Goal: Task Accomplishment & Management: Manage account settings

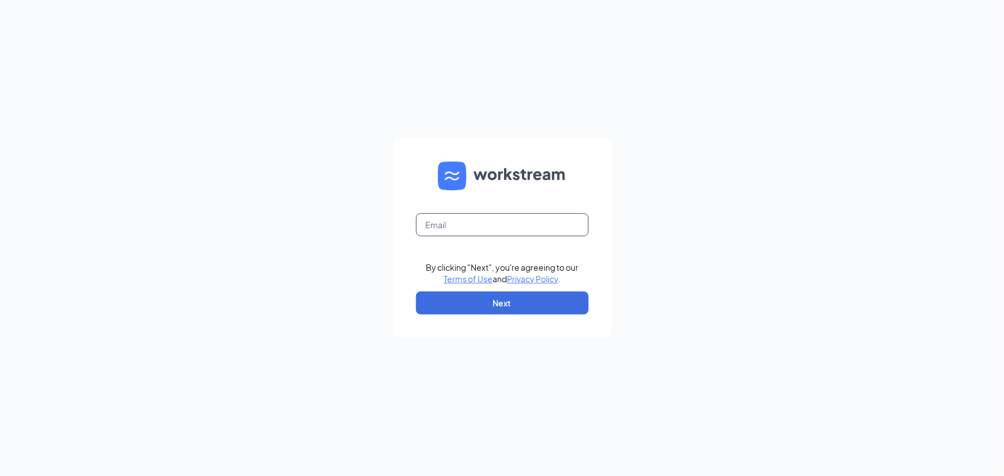
click at [431, 222] on input "text" at bounding box center [502, 224] width 173 height 23
type input "georgeswaco2@gmail.com"
click at [463, 304] on button "Next" at bounding box center [502, 303] width 173 height 23
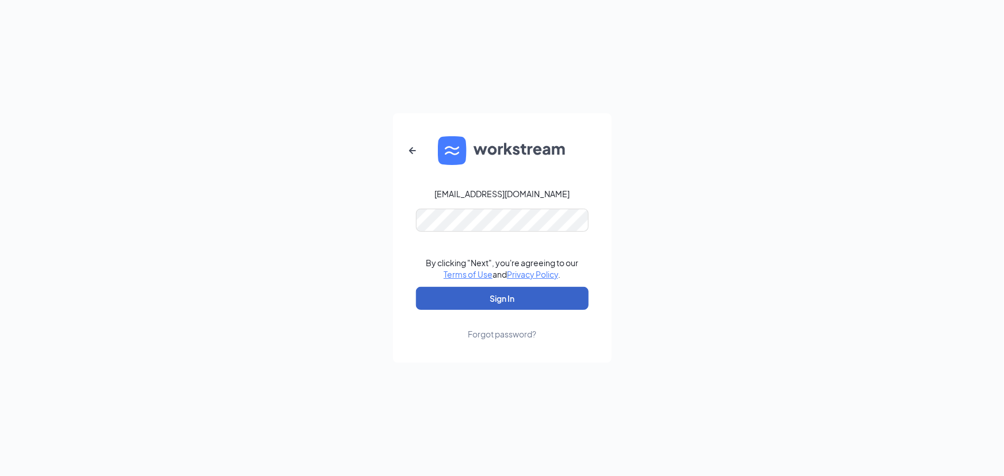
click at [482, 302] on button "Sign In" at bounding box center [502, 298] width 173 height 23
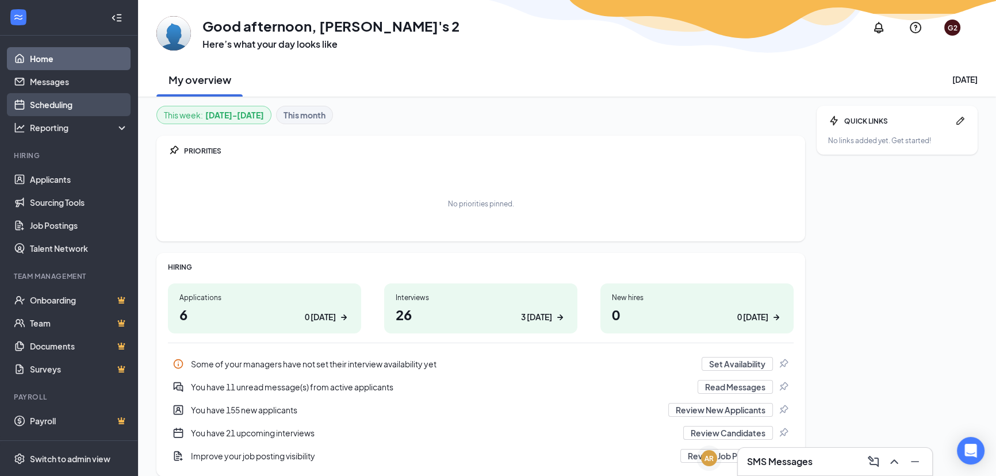
click at [43, 113] on link "Scheduling" at bounding box center [79, 104] width 98 height 23
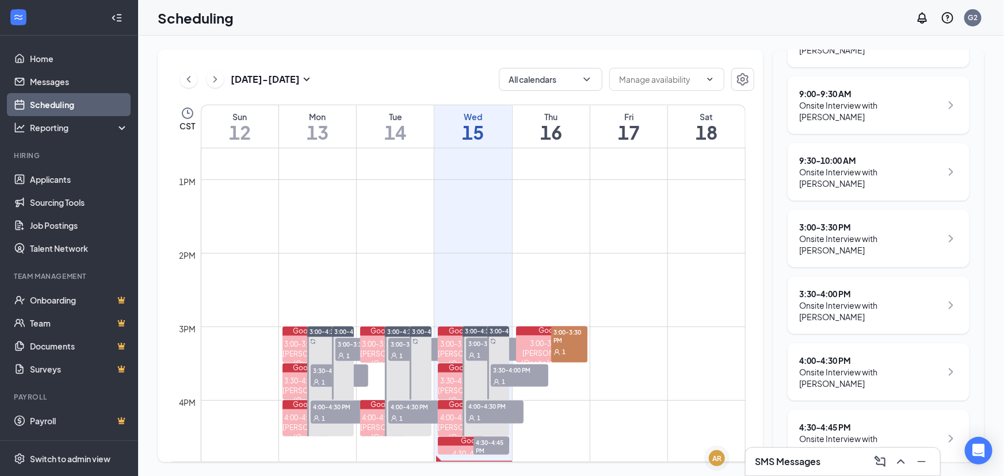
scroll to position [296, 0]
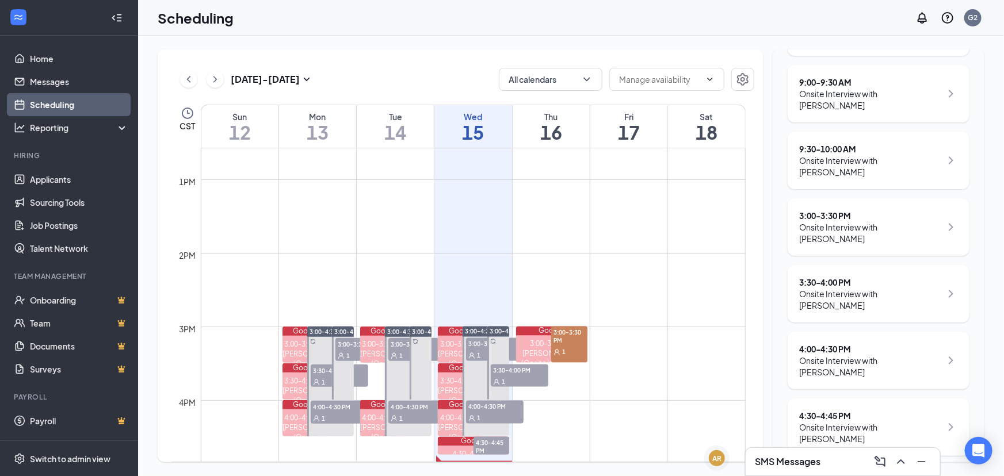
click at [581, 350] on div "1" at bounding box center [569, 352] width 36 height 12
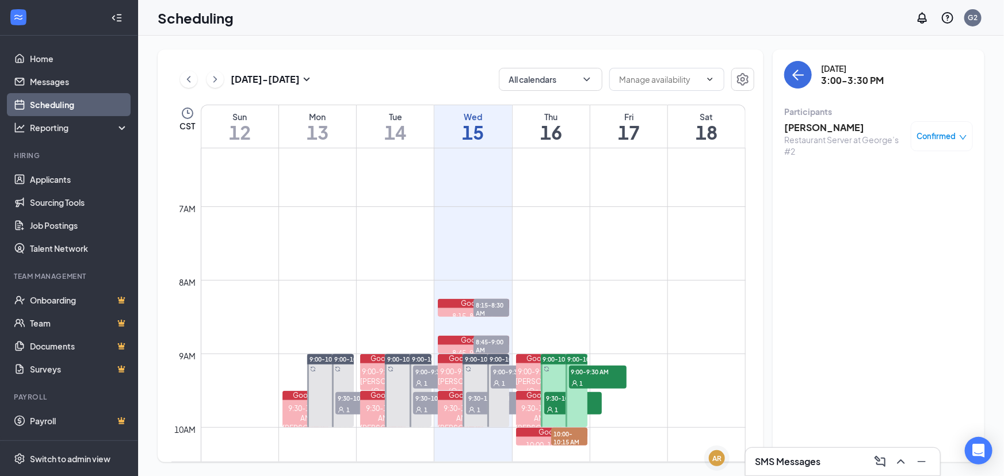
scroll to position [456, 0]
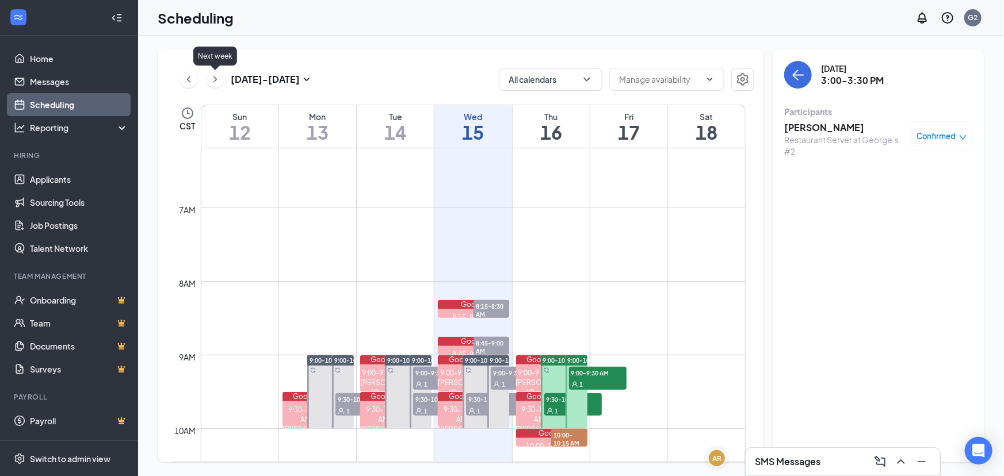
click at [213, 81] on icon "ChevronRight" at bounding box center [215, 79] width 12 height 14
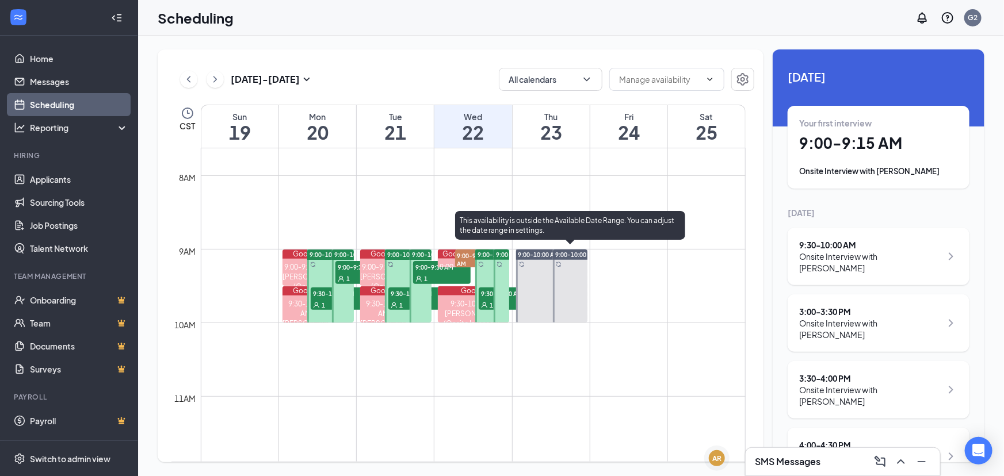
scroll to position [564, 0]
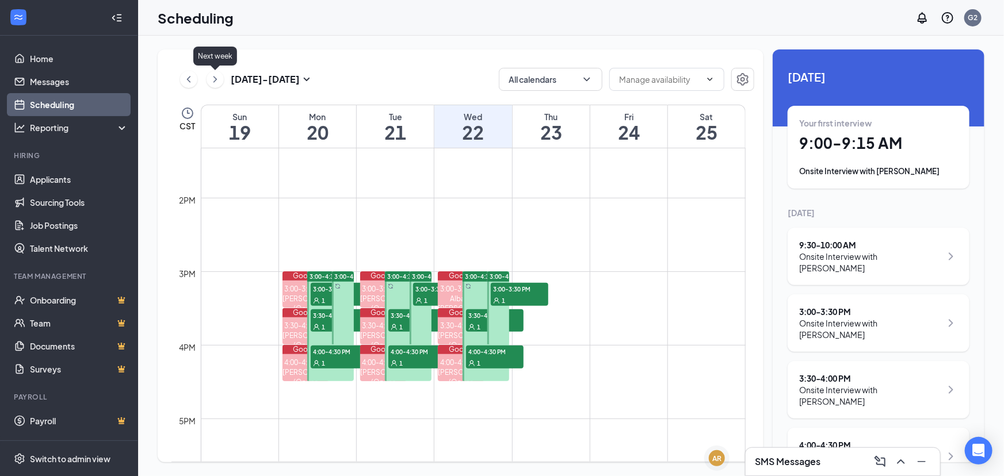
click at [220, 83] on icon "ChevronRight" at bounding box center [215, 79] width 12 height 14
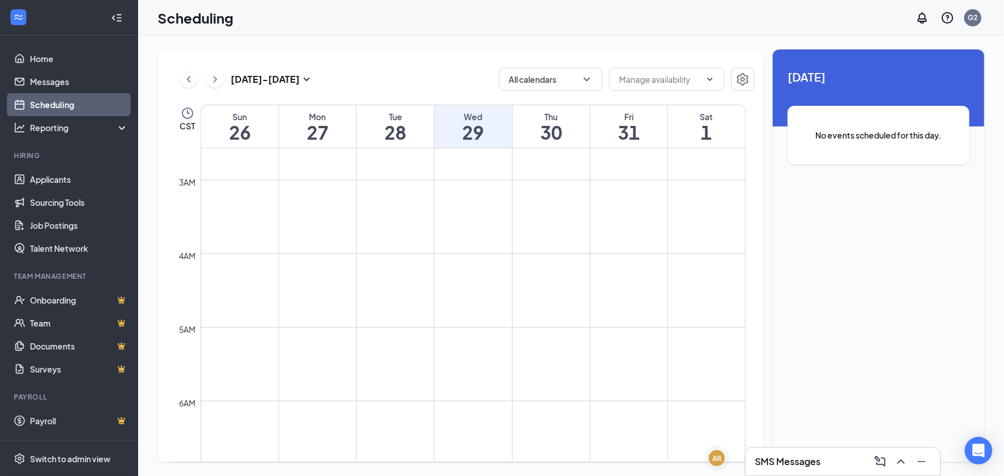
scroll to position [189, 0]
click at [187, 82] on icon "ChevronLeft" at bounding box center [189, 79] width 12 height 14
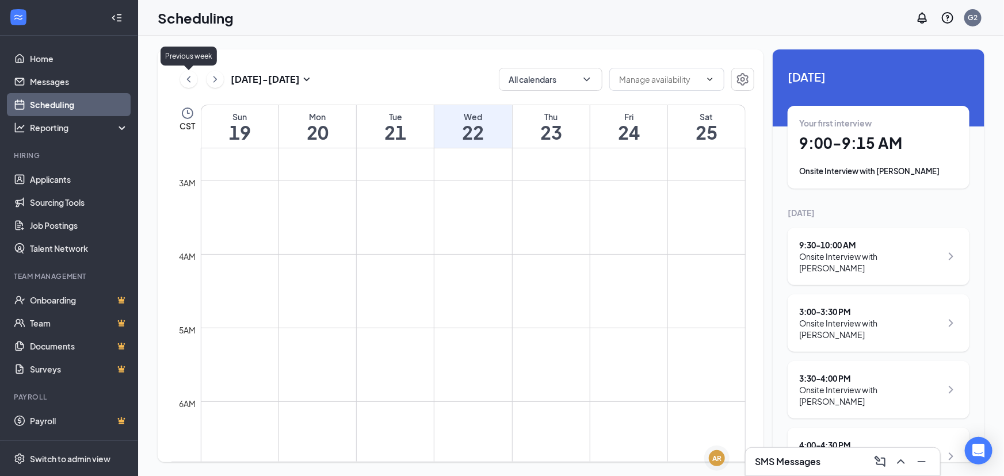
scroll to position [564, 0]
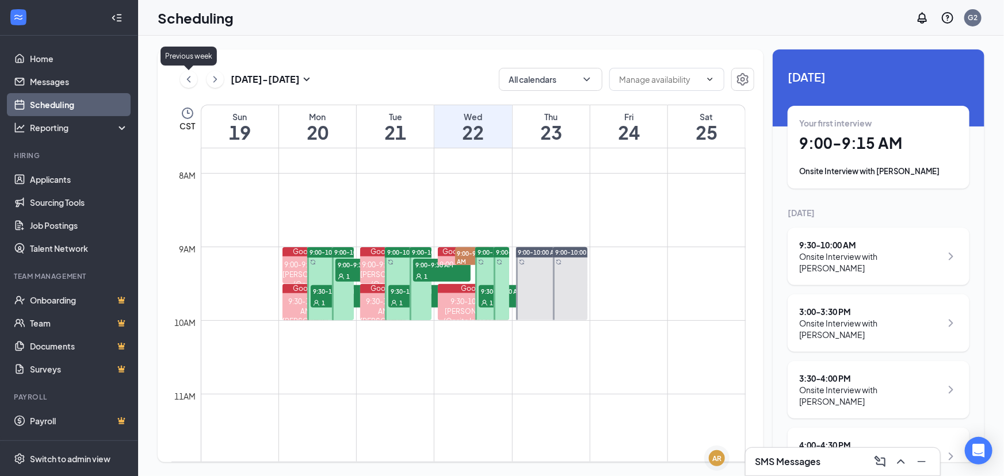
click at [187, 82] on icon "ChevronLeft" at bounding box center [189, 79] width 12 height 14
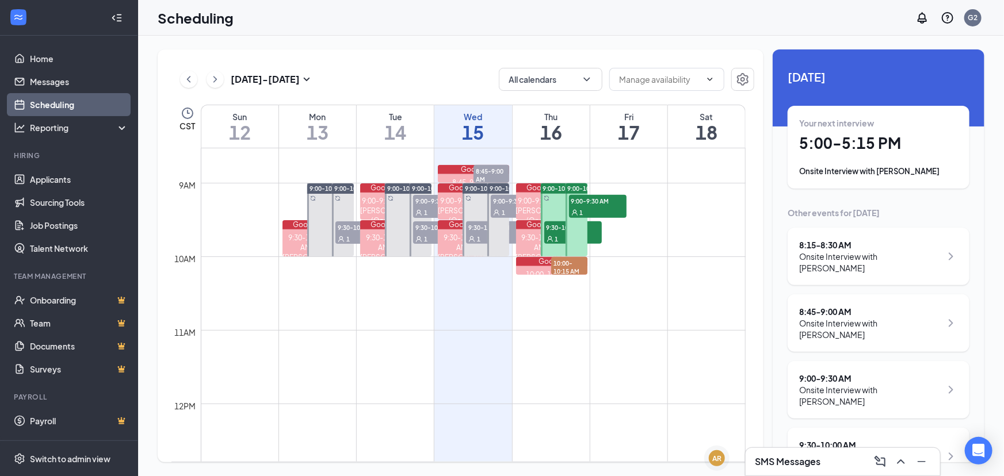
scroll to position [628, 0]
drag, startPoint x: 985, startPoint y: 249, endPoint x: 0, endPoint y: 454, distance: 1006.2
